Goal: Task Accomplishment & Management: Use online tool/utility

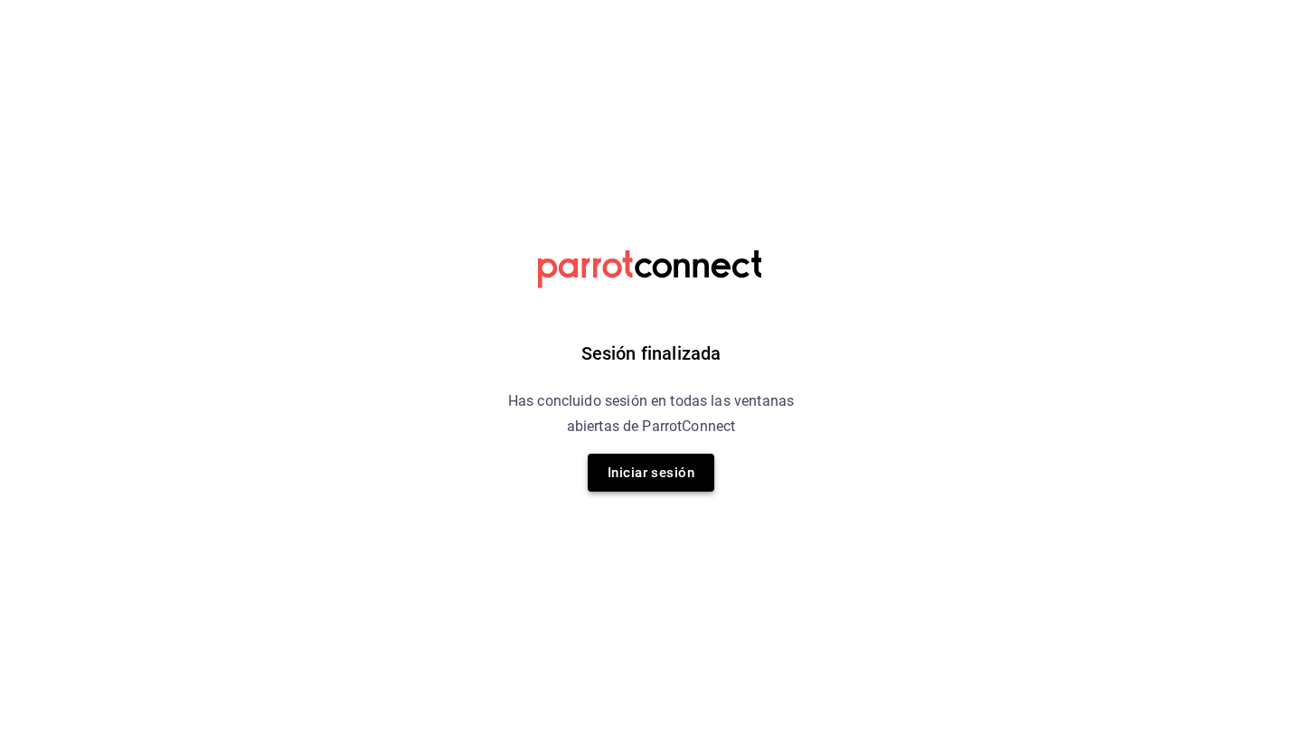
click at [650, 479] on button "Iniciar sesión" at bounding box center [651, 473] width 127 height 38
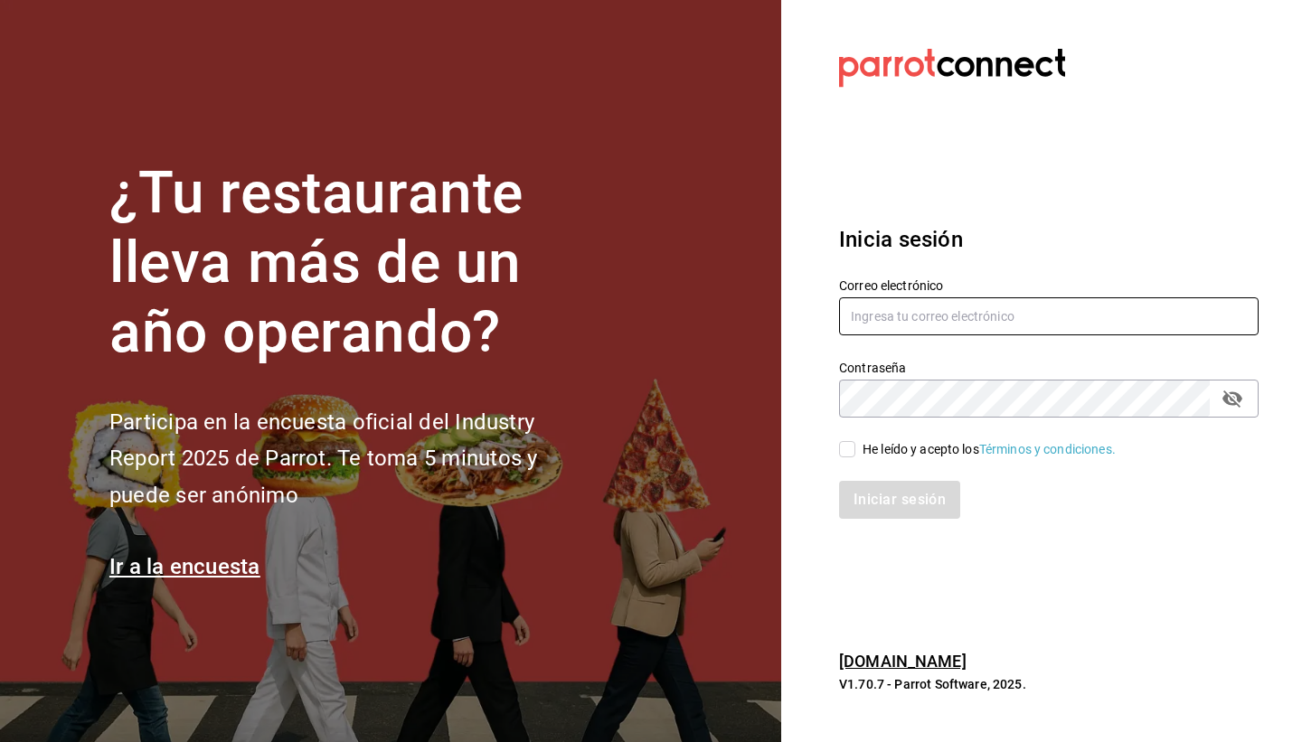
type input "lacochinitadela60@gmail.com"
click at [848, 451] on input "He leído y acepto los Términos y condiciones." at bounding box center [847, 449] width 16 height 16
checkbox input "true"
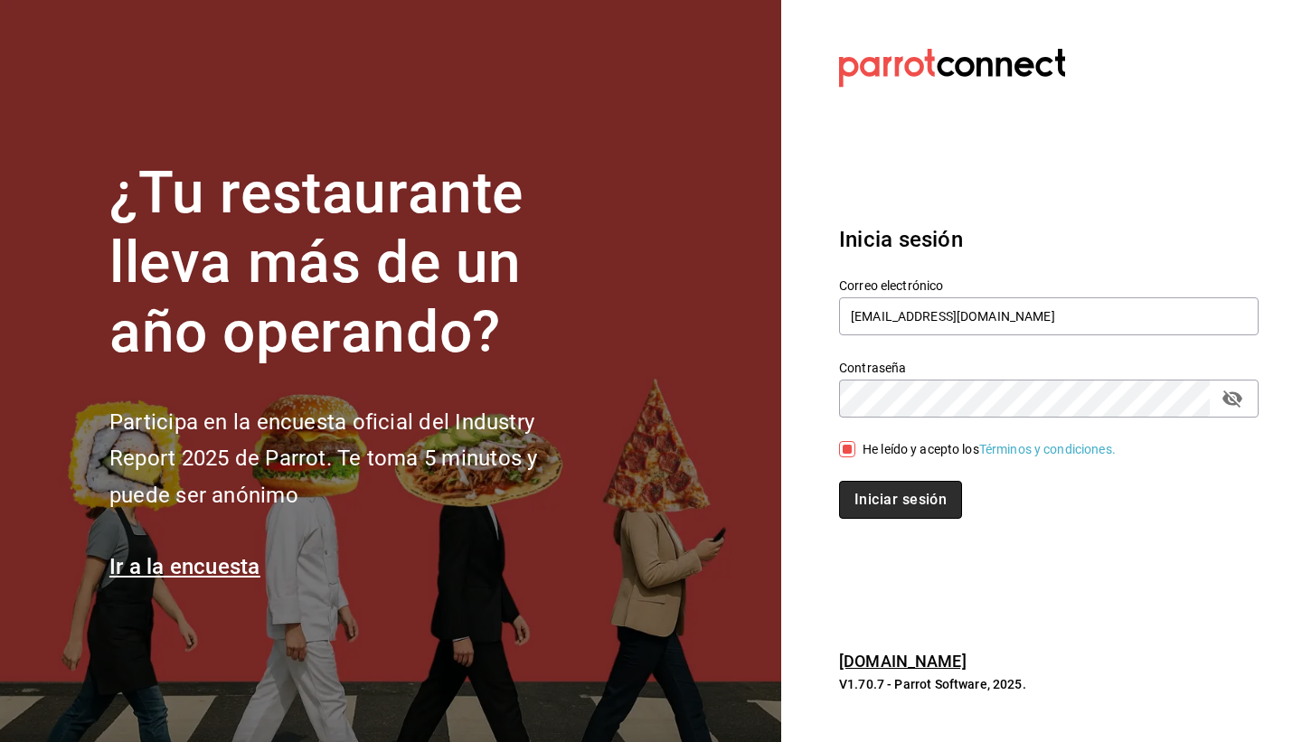
click at [889, 508] on button "Iniciar sesión" at bounding box center [900, 500] width 123 height 38
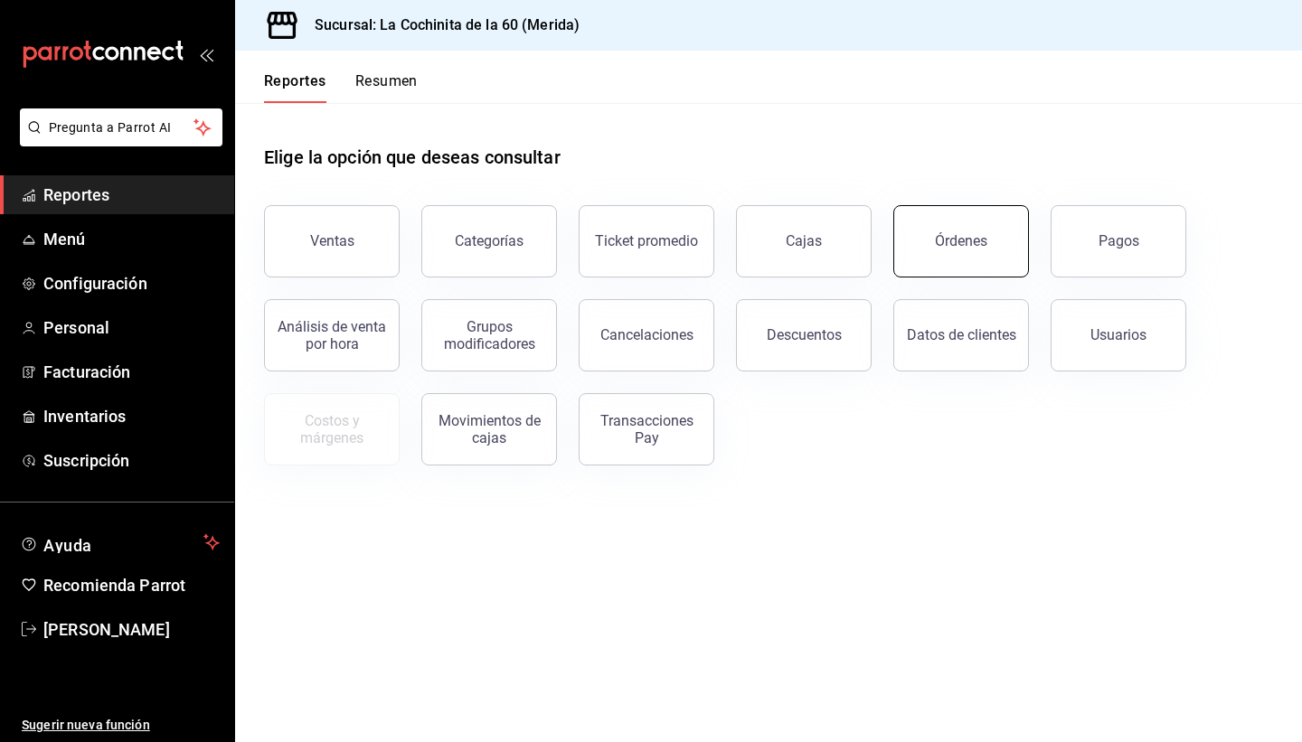
click at [951, 231] on button "Órdenes" at bounding box center [961, 241] width 136 height 72
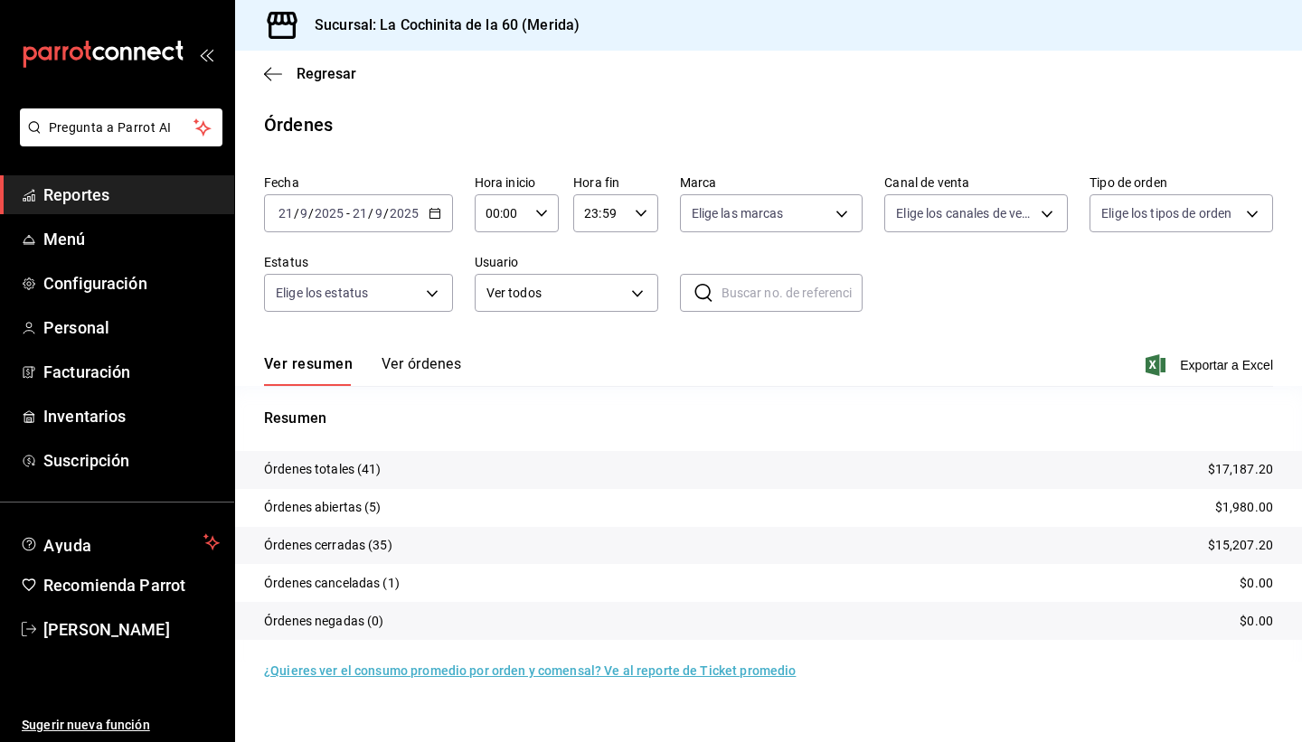
click at [88, 197] on span "Reportes" at bounding box center [131, 195] width 176 height 24
